Goal: Information Seeking & Learning: Check status

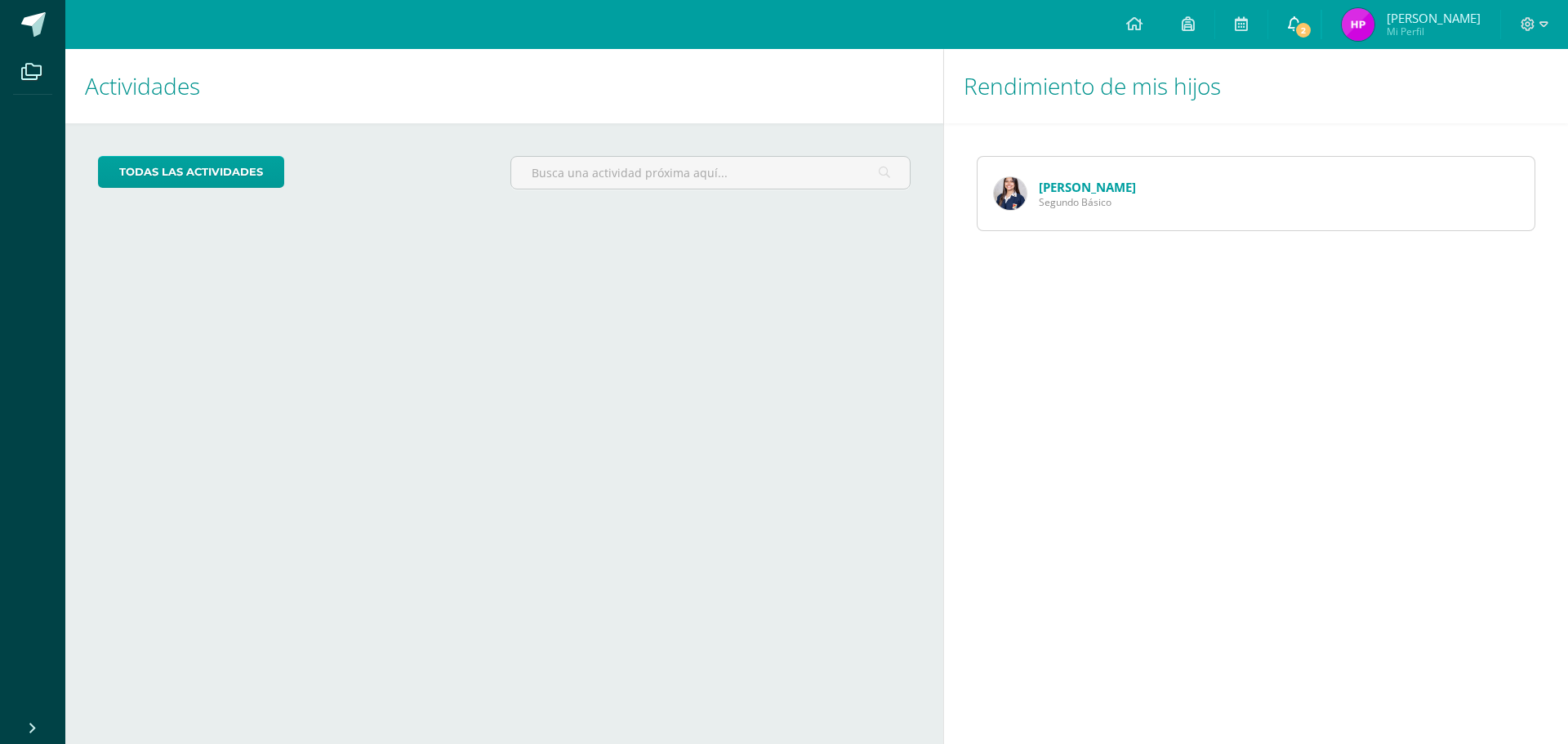
click at [1311, 32] on span "2" at bounding box center [1303, 30] width 18 height 18
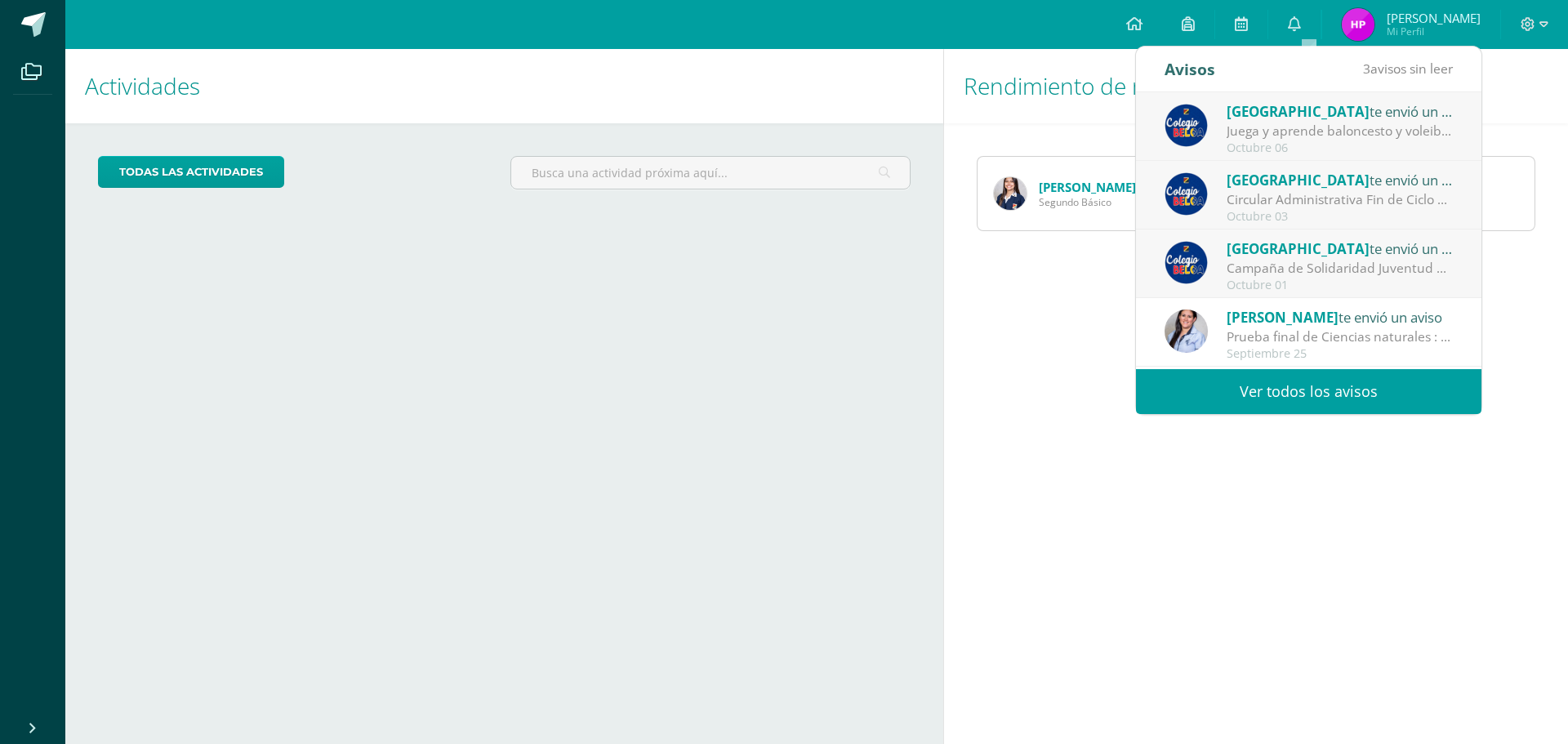
click at [1329, 273] on div "Campaña de Solidaridad Juventud Misionera 2025.: Queridas familias: Deseándoles…" at bounding box center [1340, 268] width 227 height 19
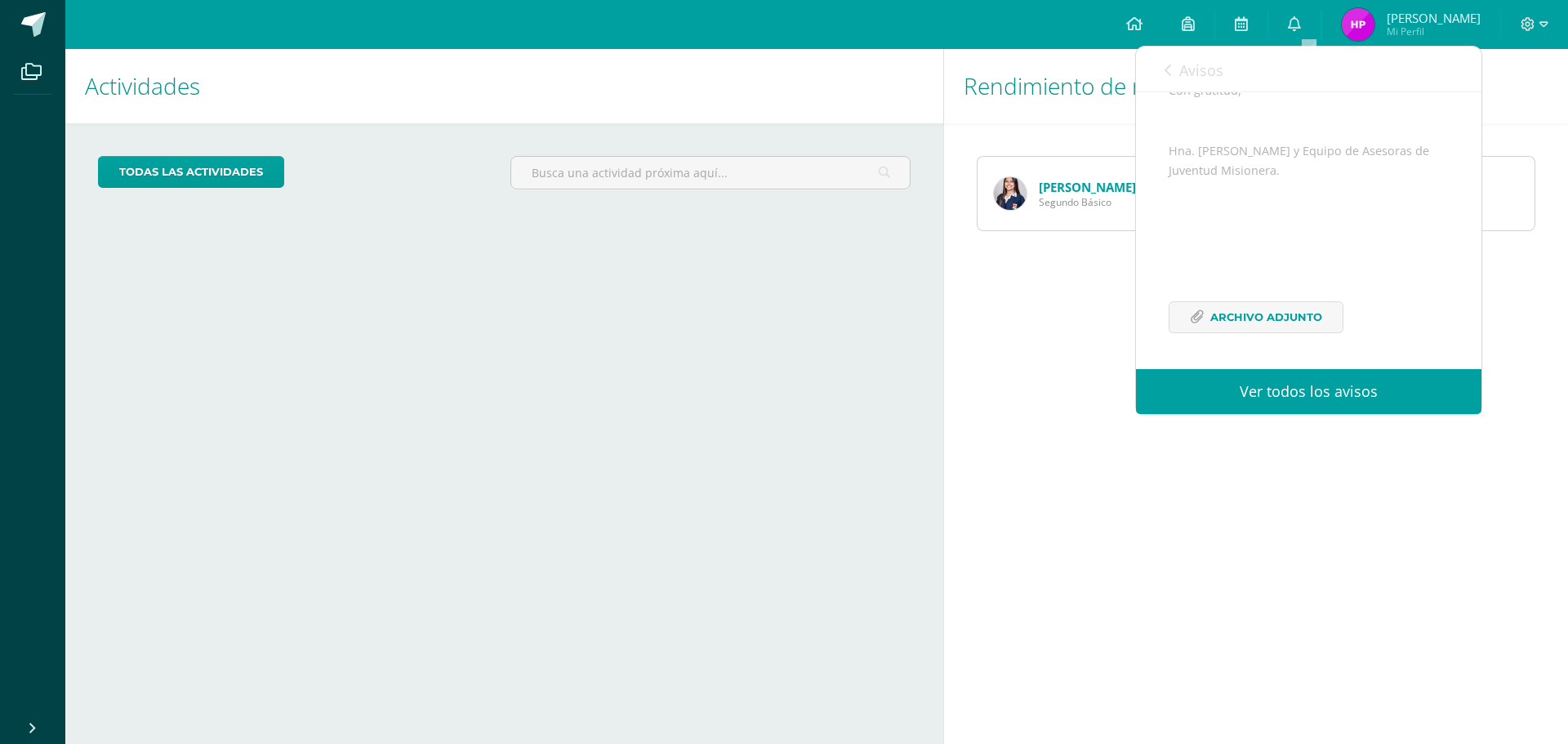
scroll to position [639, 0]
click at [1272, 327] on span "Archivo Adjunto" at bounding box center [1266, 317] width 112 height 30
click at [1301, 26] on icon at bounding box center [1294, 24] width 13 height 15
click at [1298, 389] on link "Ver todos los avisos" at bounding box center [1309, 392] width 346 height 45
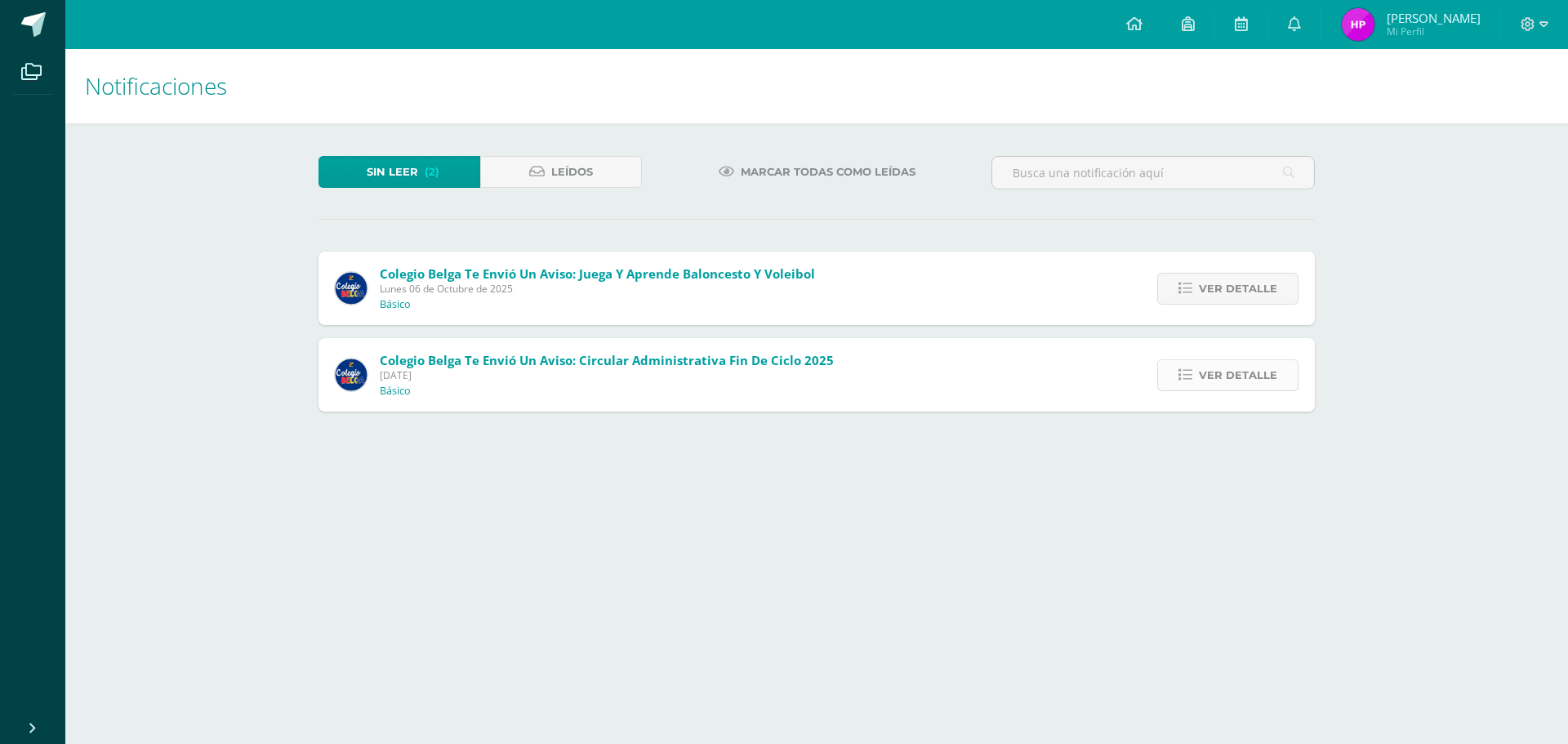
click at [1243, 378] on span "Ver detalle" at bounding box center [1237, 375] width 78 height 30
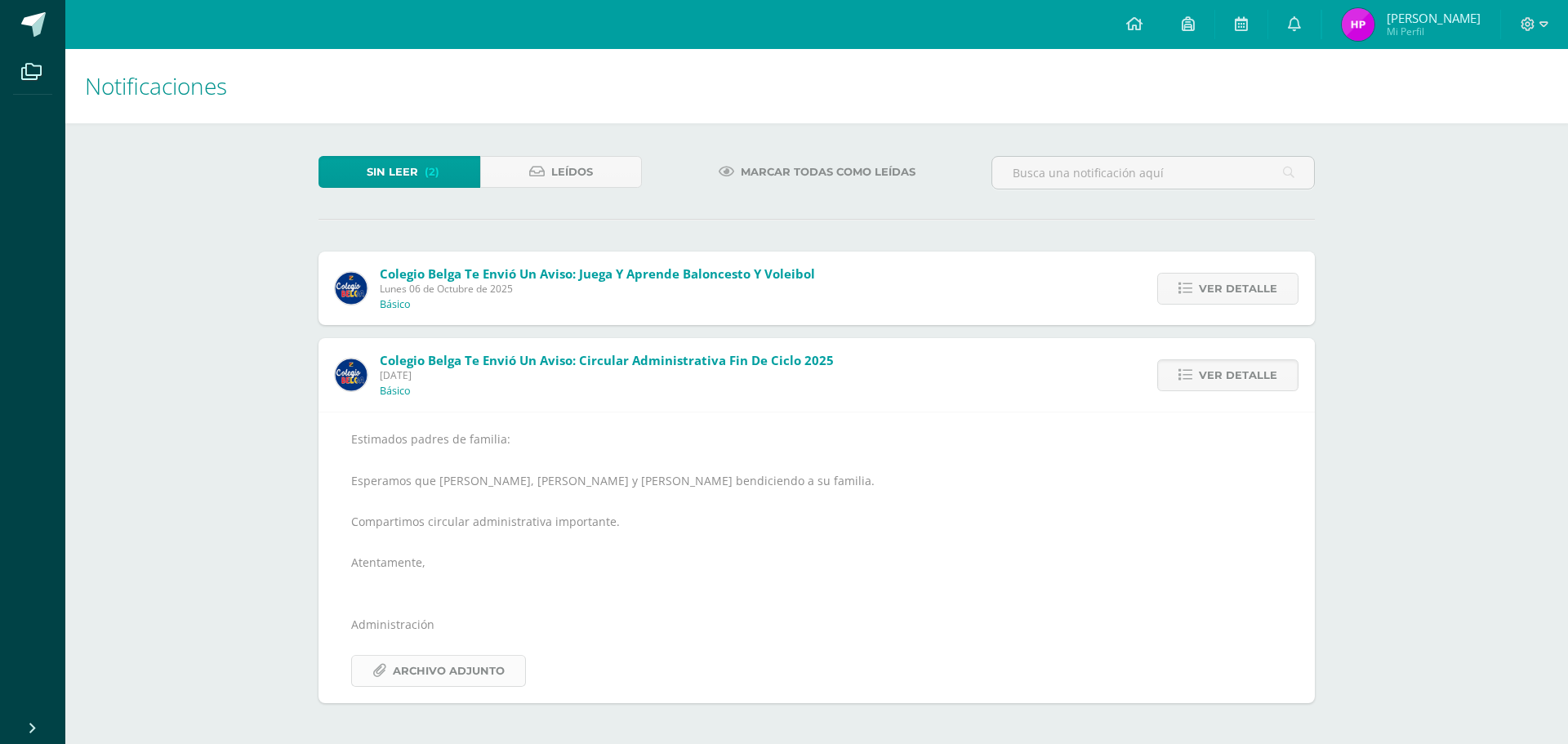
click at [421, 676] on span "Archivo Adjunto" at bounding box center [448, 671] width 112 height 30
click at [1236, 286] on span "Ver detalle" at bounding box center [1237, 289] width 78 height 30
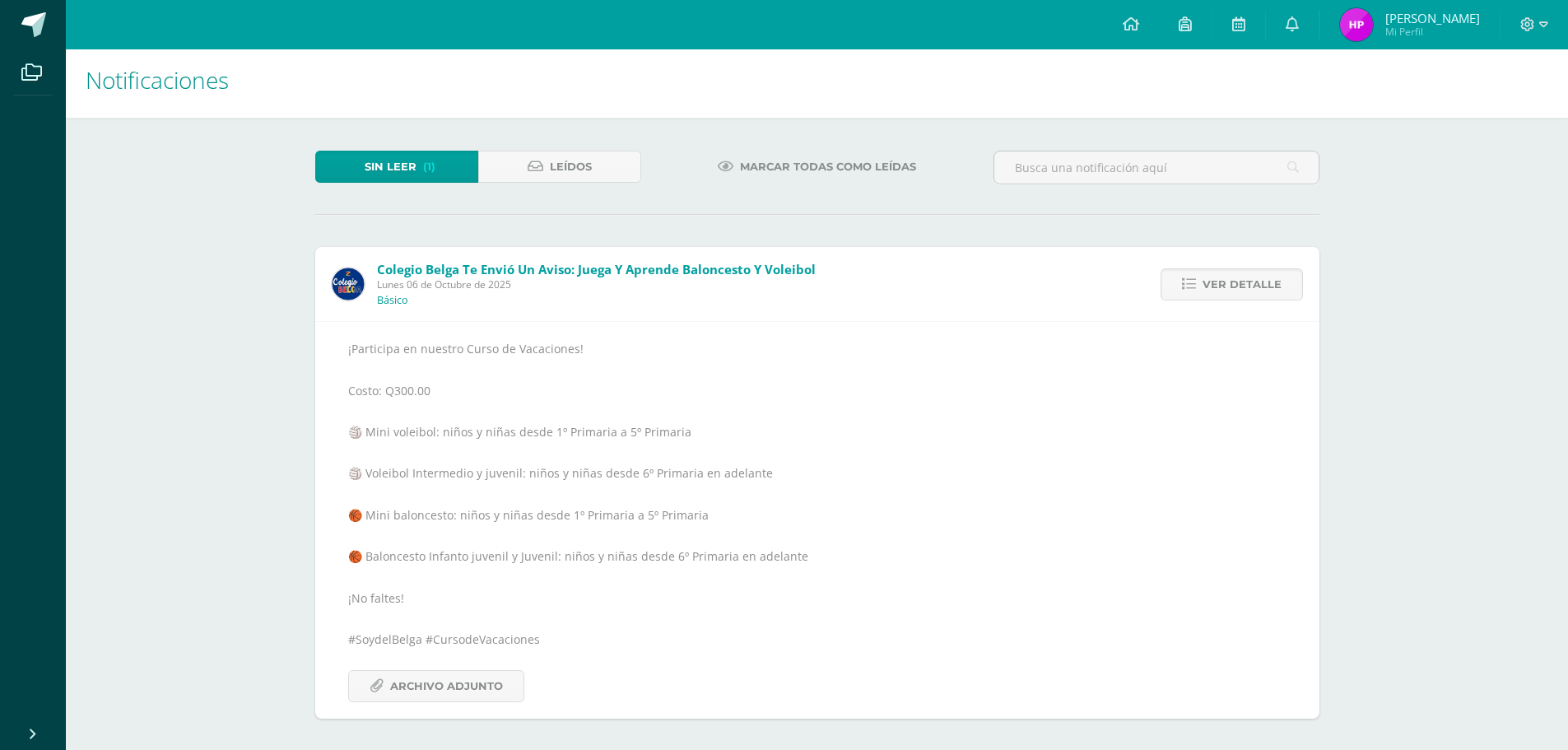
scroll to position [8, 0]
click at [423, 689] on span "Archivo Adjunto" at bounding box center [447, 684] width 113 height 31
click at [522, 149] on div "Sin leer (1) Leídos Marcar todas como leídas Colegio Belga te envió un aviso: J…" at bounding box center [817, 433] width 1070 height 634
click at [521, 161] on link "Leídos" at bounding box center [560, 165] width 163 height 32
click at [381, 167] on span "Sin leer" at bounding box center [391, 165] width 52 height 31
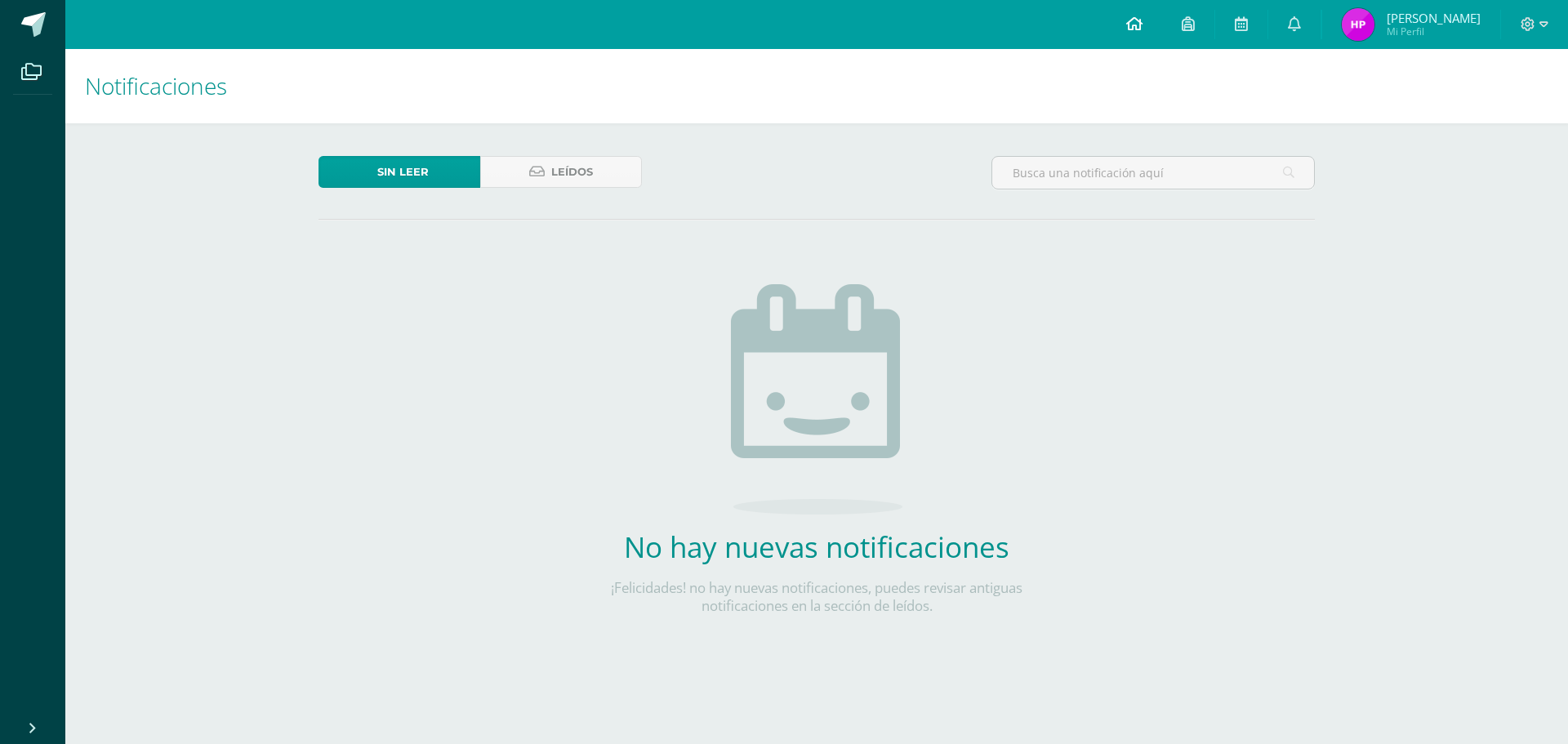
click at [1143, 27] on icon at bounding box center [1134, 24] width 16 height 15
click at [1301, 17] on icon at bounding box center [1294, 24] width 13 height 15
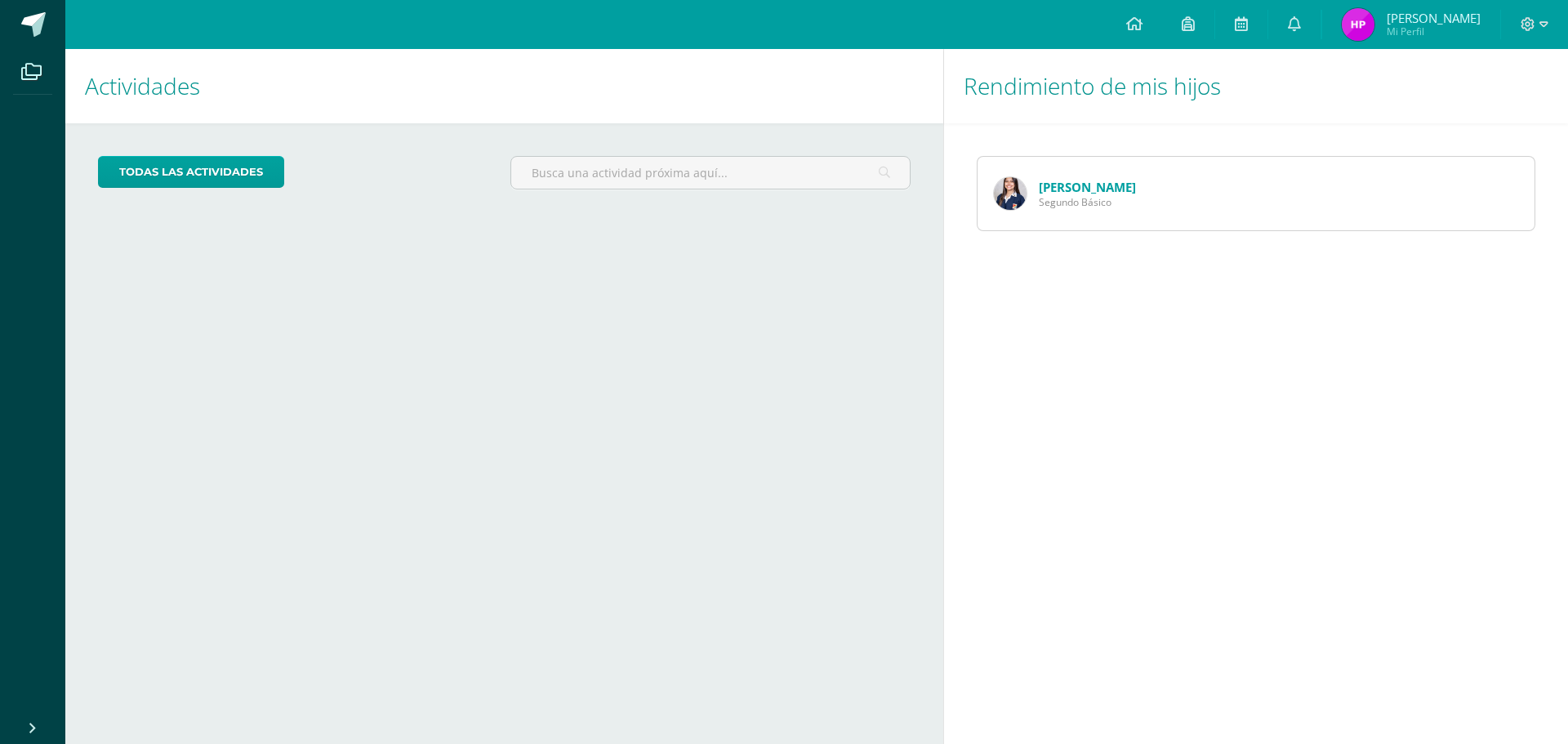
click at [1074, 188] on link "[PERSON_NAME]" at bounding box center [1088, 187] width 97 height 16
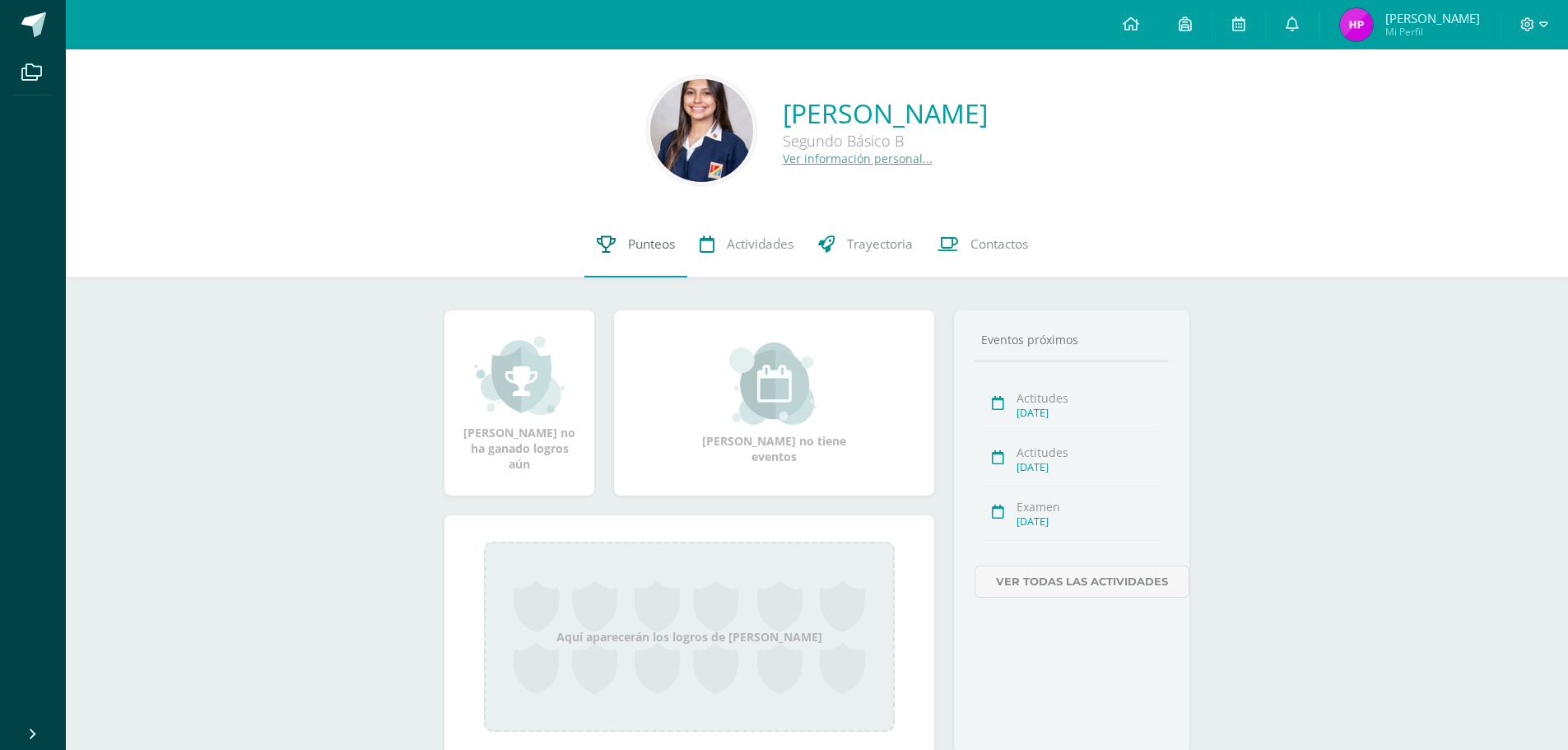
click at [658, 249] on span "Punteos" at bounding box center [651, 244] width 47 height 17
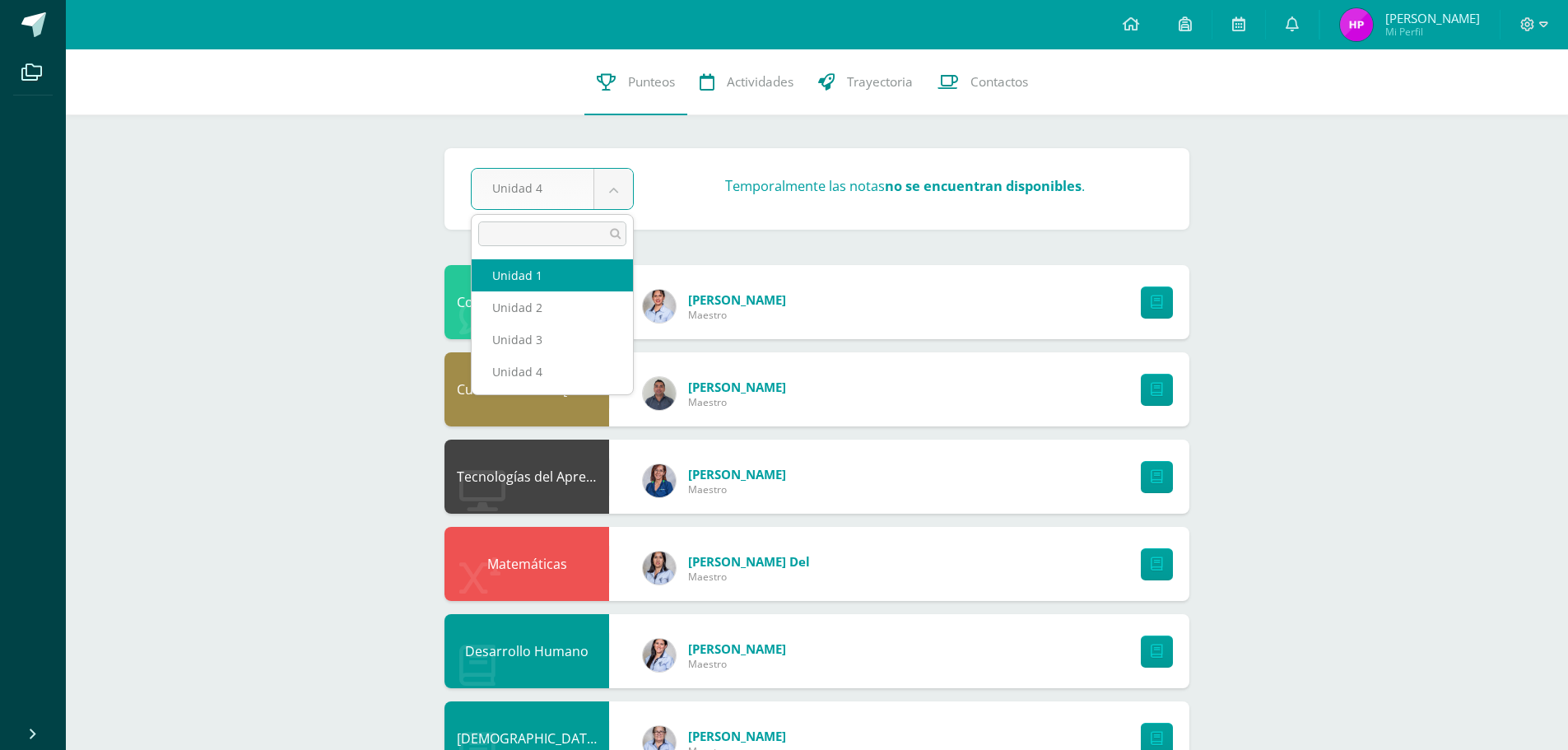
select select "Unidad 1"
